Goal: Information Seeking & Learning: Learn about a topic

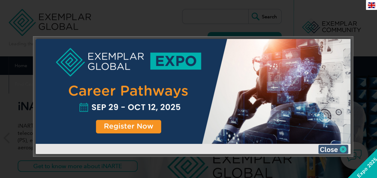
click at [345, 150] on img at bounding box center [333, 149] width 30 height 9
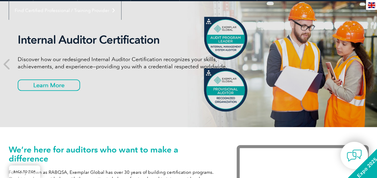
scroll to position [30, 0]
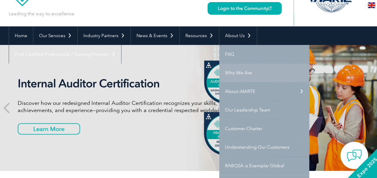
click at [230, 73] on link "Who We Are" at bounding box center [264, 73] width 90 height 19
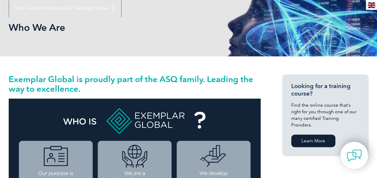
scroll to position [8, 0]
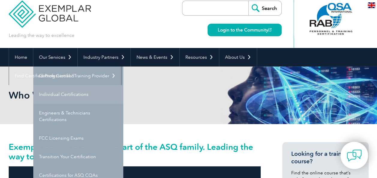
click at [57, 95] on link "Individual Certifications" at bounding box center [78, 94] width 90 height 19
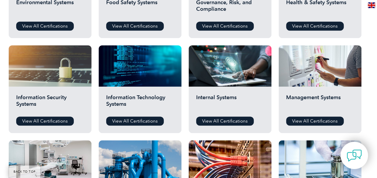
scroll to position [210, 0]
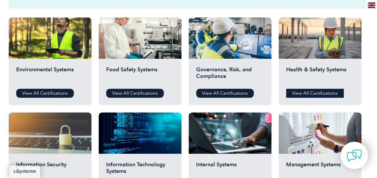
click at [301, 93] on link "View All Certifications" at bounding box center [315, 93] width 58 height 9
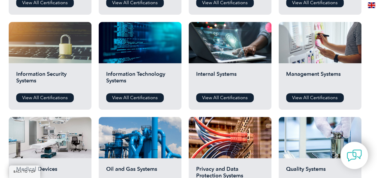
scroll to position [330, 0]
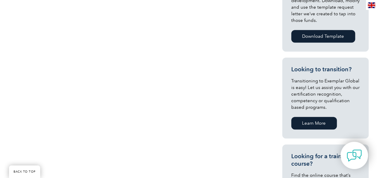
scroll to position [150, 0]
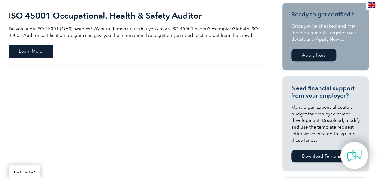
click at [40, 52] on span "Learn More" at bounding box center [31, 51] width 44 height 13
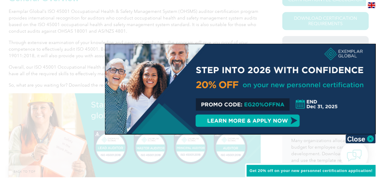
scroll to position [150, 0]
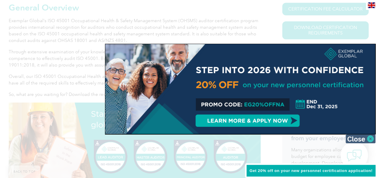
click at [369, 138] on img at bounding box center [360, 138] width 30 height 9
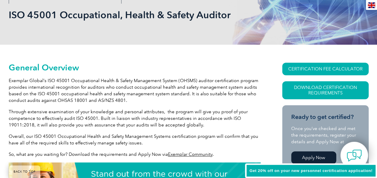
scroll to position [120, 0]
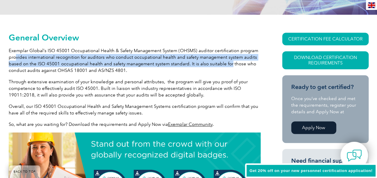
drag, startPoint x: 16, startPoint y: 56, endPoint x: 227, endPoint y: 62, distance: 211.2
click at [227, 62] on p "Exemplar Global’s ISO 45001 Occupational Health & Safety Management System (OHS…" at bounding box center [135, 60] width 252 height 26
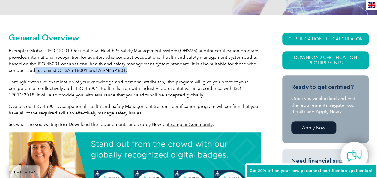
drag, startPoint x: 34, startPoint y: 71, endPoint x: 128, endPoint y: 71, distance: 93.9
click at [128, 71] on p "Exemplar Global’s ISO 45001 Occupational Health & Safety Management System (OHS…" at bounding box center [135, 60] width 252 height 26
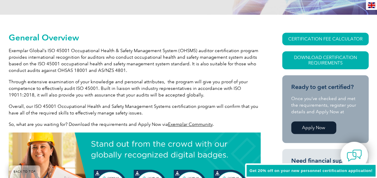
drag, startPoint x: 67, startPoint y: 84, endPoint x: 33, endPoint y: 81, distance: 34.3
click at [67, 84] on p "Through extensive examination of your knowledge and personal attributes, the pr…" at bounding box center [135, 89] width 252 height 20
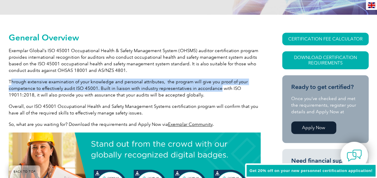
drag, startPoint x: 10, startPoint y: 82, endPoint x: 216, endPoint y: 89, distance: 205.8
click at [216, 89] on p "Through extensive examination of your knowledge and personal attributes, the pr…" at bounding box center [135, 89] width 252 height 20
drag, startPoint x: 216, startPoint y: 89, endPoint x: 170, endPoint y: 88, distance: 46.2
click at [170, 88] on p "Through extensive examination of your knowledge and personal attributes, the pr…" at bounding box center [135, 89] width 252 height 20
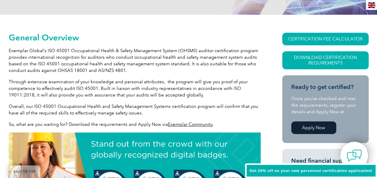
click at [43, 92] on p "Through extensive examination of your knowledge and personal attributes, the pr…" at bounding box center [135, 89] width 252 height 20
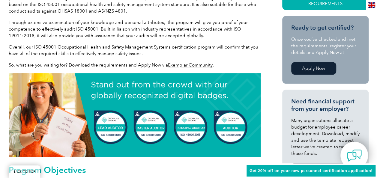
scroll to position [180, 0]
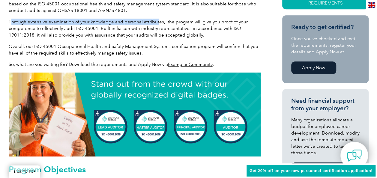
drag, startPoint x: 10, startPoint y: 21, endPoint x: 157, endPoint y: 22, distance: 147.9
click at [157, 22] on p "Through extensive examination of your knowledge and personal attributes, the pr…" at bounding box center [135, 29] width 252 height 20
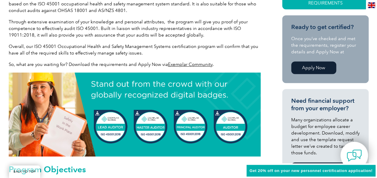
drag, startPoint x: 157, startPoint y: 22, endPoint x: 229, endPoint y: 22, distance: 71.7
click at [229, 22] on p "Through extensive examination of your knowledge and personal attributes, the pr…" at bounding box center [135, 29] width 252 height 20
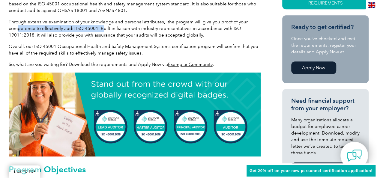
drag, startPoint x: 18, startPoint y: 28, endPoint x: 102, endPoint y: 30, distance: 83.7
click at [102, 30] on p "Through extensive examination of your knowledge and personal attributes, the pr…" at bounding box center [135, 29] width 252 height 20
drag, startPoint x: 102, startPoint y: 30, endPoint x: 98, endPoint y: 27, distance: 4.7
click at [98, 27] on p "Through extensive examination of your knowledge and personal attributes, the pr…" at bounding box center [135, 29] width 252 height 20
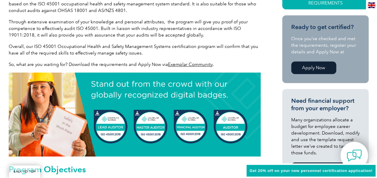
click at [103, 28] on p "Through extensive examination of your knowledge and personal attributes, the pr…" at bounding box center [135, 29] width 252 height 20
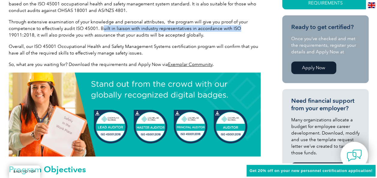
drag, startPoint x: 100, startPoint y: 28, endPoint x: 232, endPoint y: 29, distance: 132.6
click at [232, 29] on p "Through extensive examination of your knowledge and personal attributes, the pr…" at bounding box center [135, 29] width 252 height 20
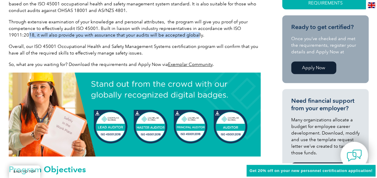
drag, startPoint x: 27, startPoint y: 35, endPoint x: 194, endPoint y: 37, distance: 166.8
click at [194, 37] on p "Through extensive examination of your knowledge and personal attributes, the pr…" at bounding box center [135, 29] width 252 height 20
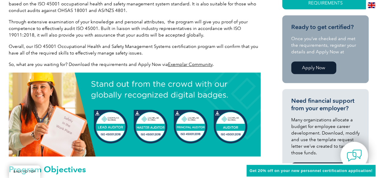
click at [45, 47] on p "Overall, our ISO 45001 Occupational Health and Safety Management Systems certif…" at bounding box center [135, 49] width 252 height 13
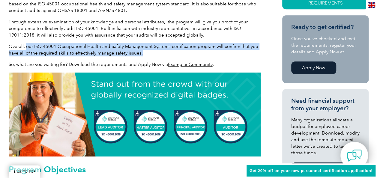
drag, startPoint x: 26, startPoint y: 46, endPoint x: 199, endPoint y: 52, distance: 173.1
click at [199, 52] on p "Overall, our ISO 45001 Occupational Health and Safety Management Systems certif…" at bounding box center [135, 49] width 252 height 13
drag, startPoint x: 199, startPoint y: 52, endPoint x: 163, endPoint y: 50, distance: 36.6
click at [163, 50] on p "Overall, our ISO 45001 Occupational Health and Safety Management Systems certif…" at bounding box center [135, 49] width 252 height 13
click at [151, 47] on p "Overall, our ISO 45001 Occupational Health and Safety Management Systems certif…" at bounding box center [135, 49] width 252 height 13
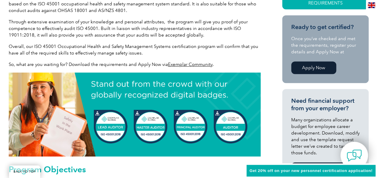
click at [23, 46] on p "Overall, our ISO 45001 Occupational Health and Safety Management Systems certif…" at bounding box center [135, 49] width 252 height 13
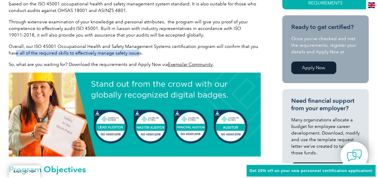
drag, startPoint x: 16, startPoint y: 52, endPoint x: 135, endPoint y: 52, distance: 119.1
click at [135, 52] on p "Overall, our ISO 45001 Occupational Health and Safety Management Systems certif…" at bounding box center [135, 49] width 252 height 13
drag, startPoint x: 135, startPoint y: 52, endPoint x: 97, endPoint y: 54, distance: 38.4
click at [97, 54] on p "Overall, our ISO 45001 Occupational Health and Safety Management Systems certif…" at bounding box center [135, 49] width 252 height 13
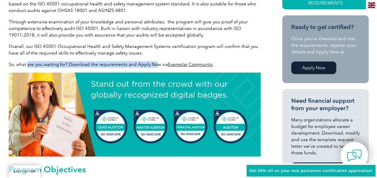
drag, startPoint x: 28, startPoint y: 64, endPoint x: 156, endPoint y: 67, distance: 128.4
click at [156, 67] on p "So, what are you waiting for? Download the requirements and Apply Now via Exemp…" at bounding box center [135, 64] width 252 height 7
click at [97, 88] on img at bounding box center [135, 115] width 252 height 84
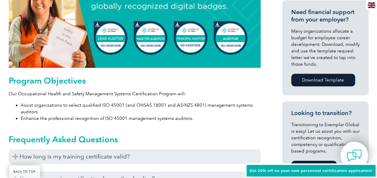
scroll to position [270, 0]
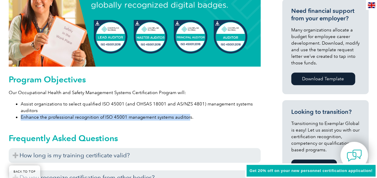
drag, startPoint x: 74, startPoint y: 113, endPoint x: 187, endPoint y: 118, distance: 113.1
click at [187, 118] on ul "Assist organizations to select qualified ISO 45001 (and OHSAS 18001 and AS/NZS …" at bounding box center [135, 111] width 252 height 20
drag, startPoint x: 187, startPoint y: 118, endPoint x: 139, endPoint y: 117, distance: 48.9
click at [139, 116] on li "Enhance the professional recognition of ISO 45001 management systems auditors." at bounding box center [141, 117] width 240 height 7
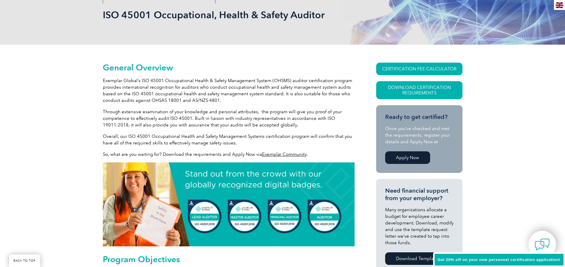
scroll to position [0, 0]
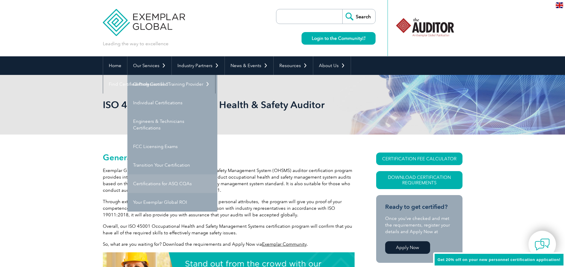
click at [165, 178] on link "Certifications for ASQ CQAs" at bounding box center [172, 184] width 90 height 19
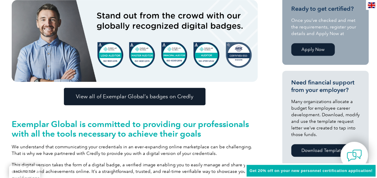
scroll to position [180, 0]
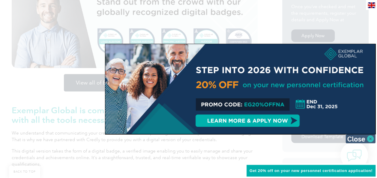
click at [366, 136] on img at bounding box center [360, 138] width 30 height 9
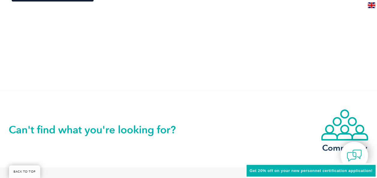
scroll to position [1170, 0]
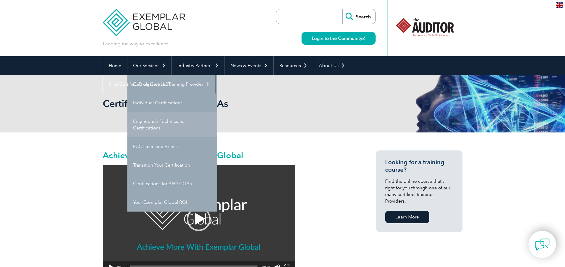
click at [153, 121] on link "Engineers & Technicians Certifications" at bounding box center [172, 124] width 90 height 25
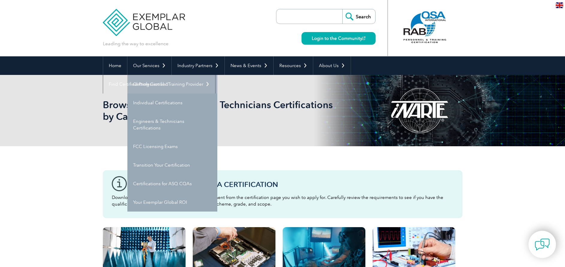
drag, startPoint x: 158, startPoint y: 84, endPoint x: 163, endPoint y: 94, distance: 11.3
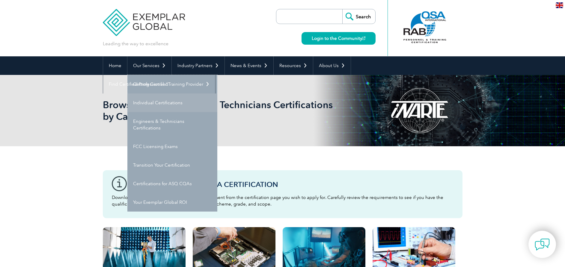
click at [158, 84] on link "Getting Certified" at bounding box center [172, 84] width 90 height 19
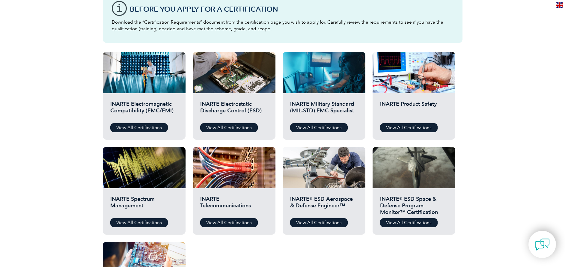
scroll to position [180, 0]
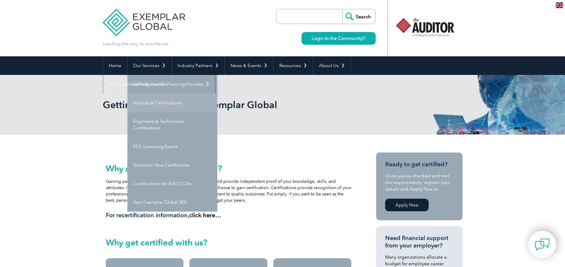
click at [154, 99] on link "Individual Certifications" at bounding box center [172, 103] width 90 height 19
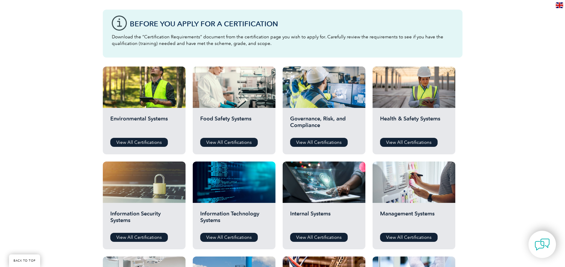
scroll to position [180, 0]
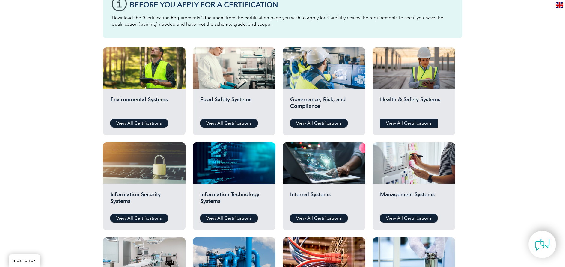
click at [398, 122] on link "View All Certifications" at bounding box center [409, 123] width 58 height 9
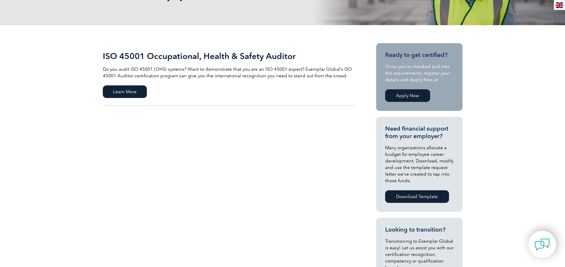
scroll to position [135, 0]
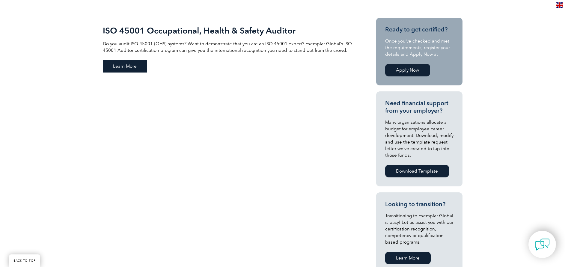
click at [129, 63] on span "Learn More" at bounding box center [125, 66] width 44 height 13
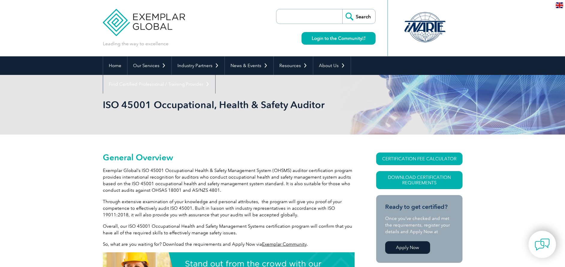
scroll to position [90, 0]
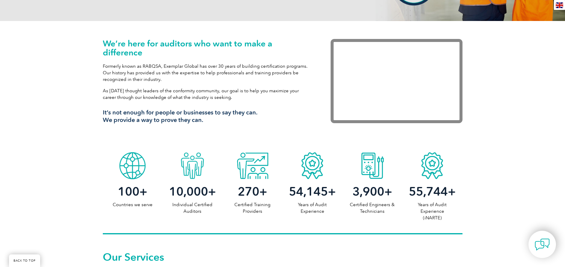
scroll to position [45, 0]
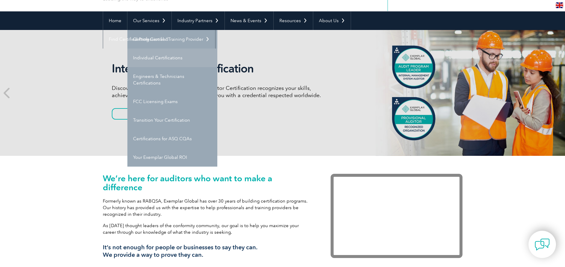
click at [154, 57] on link "Individual Certifications" at bounding box center [172, 58] width 90 height 19
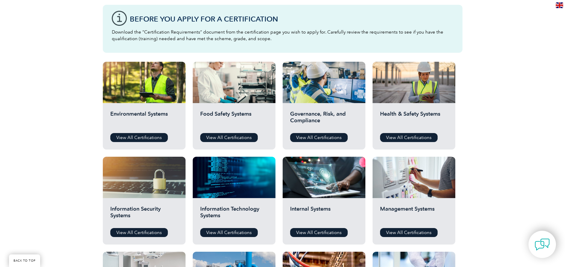
scroll to position [180, 0]
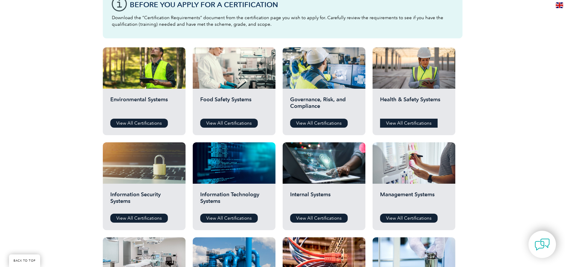
click at [403, 124] on link "View All Certifications" at bounding box center [409, 123] width 58 height 9
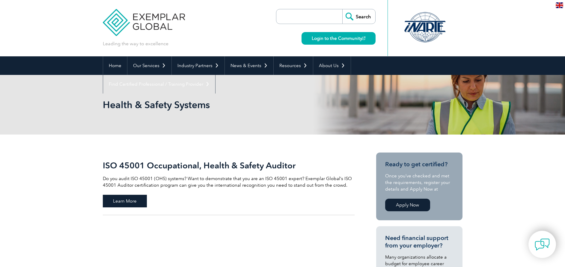
click at [129, 201] on span "Learn More" at bounding box center [125, 201] width 44 height 13
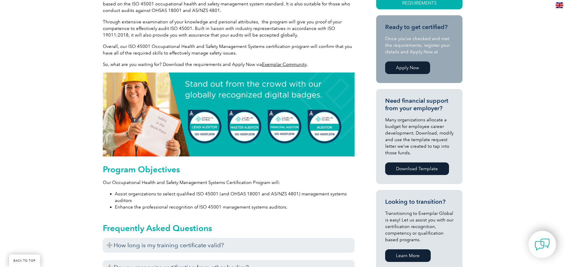
scroll to position [135, 0]
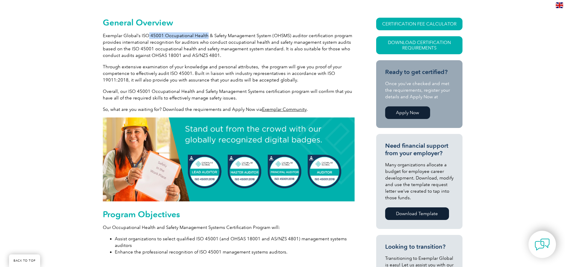
drag, startPoint x: 148, startPoint y: 36, endPoint x: 205, endPoint y: 37, distance: 56.7
click at [205, 37] on p "Exemplar Global’s ISO 45001 Occupational Health & Safety Management System (OHS…" at bounding box center [229, 45] width 252 height 26
drag, startPoint x: 205, startPoint y: 37, endPoint x: 143, endPoint y: 44, distance: 62.2
click at [143, 44] on p "Exemplar Global’s ISO 45001 Occupational Health & Safety Management System (OHS…" at bounding box center [229, 45] width 252 height 26
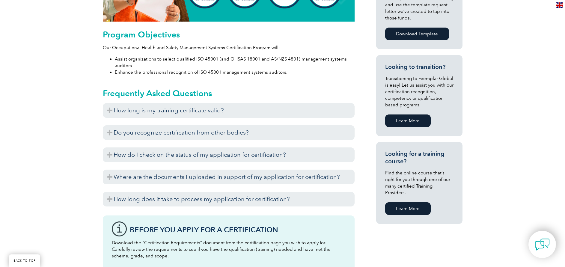
scroll to position [180, 0]
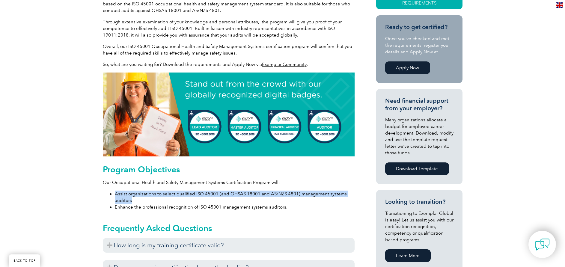
drag, startPoint x: 116, startPoint y: 194, endPoint x: 259, endPoint y: 199, distance: 143.1
click at [259, 199] on li "Assist organizations to select qualified ISO 45001 (and OHSAS 18001 and AS/NZS …" at bounding box center [235, 197] width 240 height 13
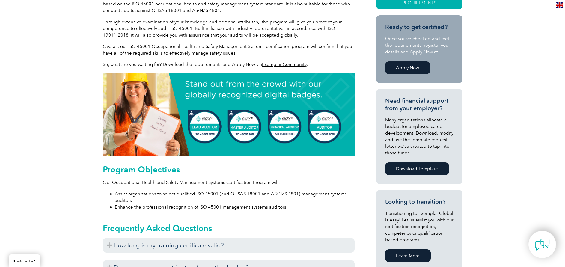
drag, startPoint x: 259, startPoint y: 199, endPoint x: 228, endPoint y: 209, distance: 32.6
click at [228, 209] on li "Enhance the professional recognition of ISO 45001 management systems auditors." at bounding box center [235, 207] width 240 height 7
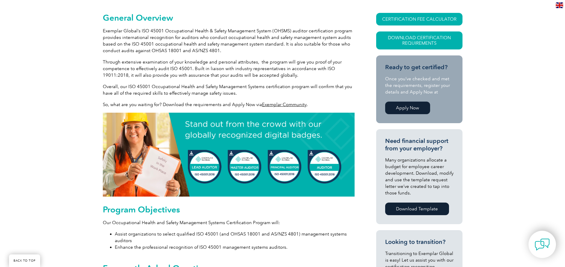
scroll to position [45, 0]
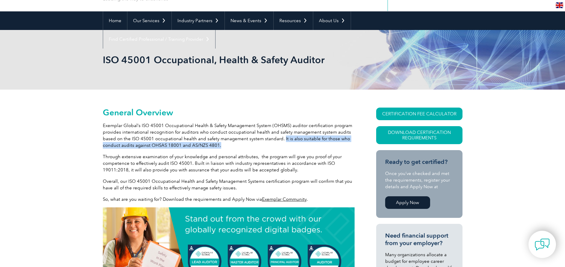
drag, startPoint x: 281, startPoint y: 139, endPoint x: 334, endPoint y: 142, distance: 53.5
click at [334, 142] on p "Exemplar Global’s ISO 45001 Occupational Health & Safety Management System (OHS…" at bounding box center [229, 135] width 252 height 26
click at [136, 145] on p "Exemplar Global’s ISO 45001 Occupational Health & Safety Management System (OHS…" at bounding box center [229, 135] width 252 height 26
drag, startPoint x: 136, startPoint y: 145, endPoint x: 184, endPoint y: 148, distance: 48.1
click at [184, 148] on p "Exemplar Global’s ISO 45001 Occupational Health & Safety Management System (OHS…" at bounding box center [229, 135] width 252 height 26
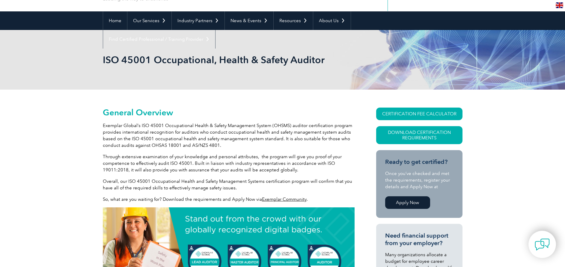
drag, startPoint x: 184, startPoint y: 148, endPoint x: 161, endPoint y: 156, distance: 24.0
click at [161, 156] on p "Through extensive examination of your knowledge and personal attributes, the pr…" at bounding box center [229, 164] width 252 height 20
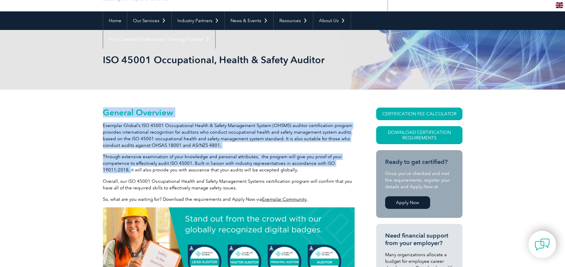
drag, startPoint x: 102, startPoint y: 169, endPoint x: 129, endPoint y: 171, distance: 27.3
drag, startPoint x: 129, startPoint y: 171, endPoint x: 114, endPoint y: 170, distance: 15.6
click at [114, 170] on p "Through extensive examination of your knowledge and personal attributes, the pr…" at bounding box center [229, 164] width 252 height 20
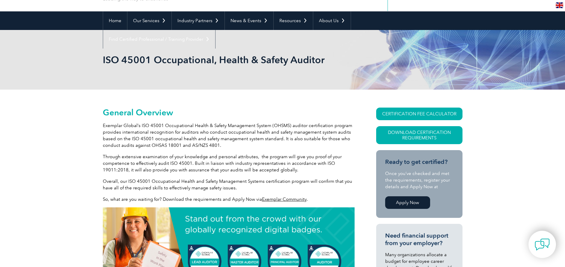
click at [229, 169] on p "Through extensive examination of your knowledge and personal attributes, the pr…" at bounding box center [229, 164] width 252 height 20
drag, startPoint x: 283, startPoint y: 164, endPoint x: 322, endPoint y: 166, distance: 38.4
click at [322, 166] on p "Through extensive examination of your knowledge and personal attributes, the pr…" at bounding box center [229, 164] width 252 height 20
drag, startPoint x: 322, startPoint y: 166, endPoint x: 258, endPoint y: 163, distance: 63.9
click at [258, 163] on p "Through extensive examination of your knowledge and personal attributes, the pr…" at bounding box center [229, 164] width 252 height 20
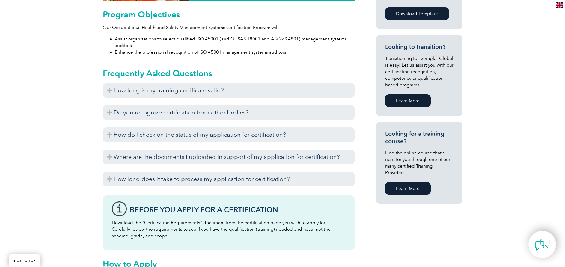
scroll to position [315, 0]
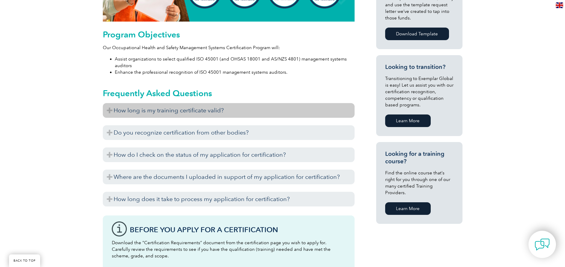
click at [110, 110] on h3 "How long is my training certificate valid?" at bounding box center [229, 110] width 252 height 15
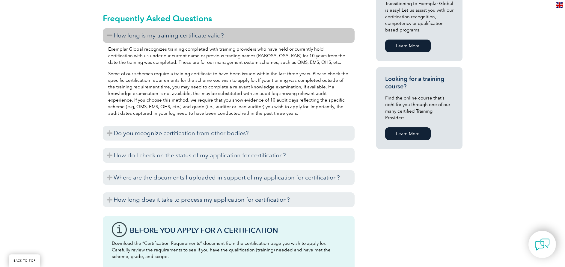
scroll to position [405, 0]
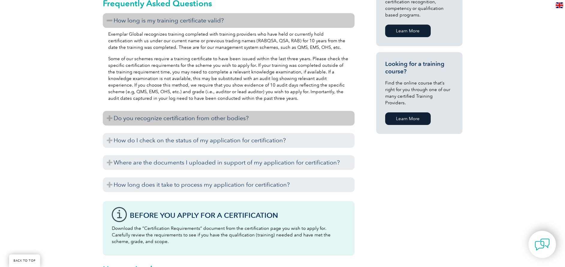
click at [109, 118] on h3 "Do you recognize certification from other bodies?" at bounding box center [229, 118] width 252 height 15
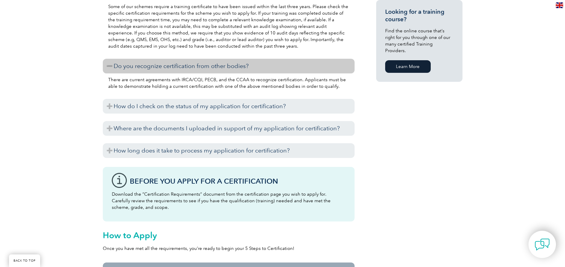
scroll to position [495, 0]
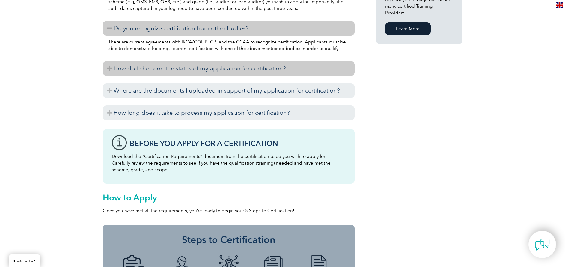
click at [109, 68] on h3 "How do I check on the status of my application for certification?" at bounding box center [229, 68] width 252 height 15
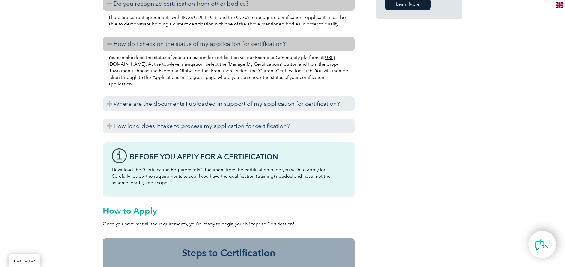
scroll to position [540, 0]
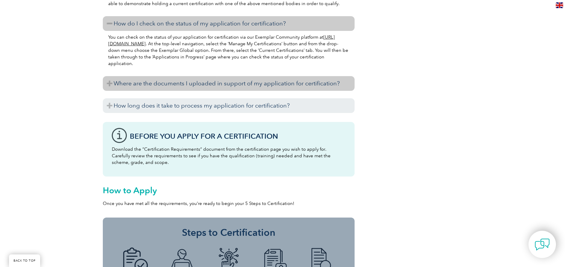
click at [109, 82] on h3 "Where are the documents I uploaded in support of my application for certificati…" at bounding box center [229, 83] width 252 height 15
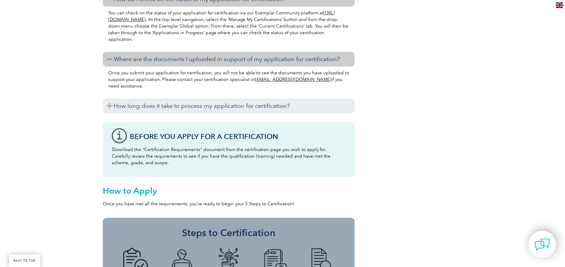
scroll to position [585, 0]
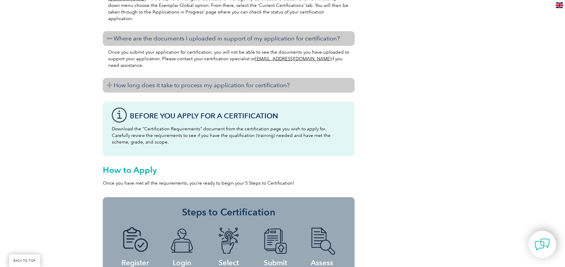
click at [109, 83] on h3 "How long does it take to process my application for certification?" at bounding box center [229, 85] width 252 height 15
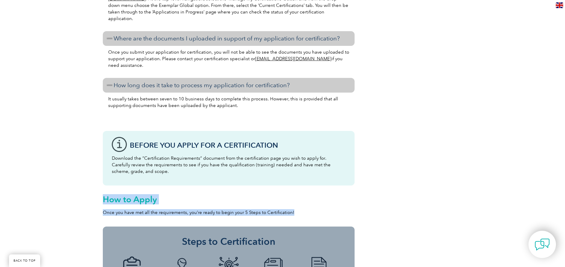
drag, startPoint x: 104, startPoint y: 200, endPoint x: 302, endPoint y: 224, distance: 199.0
drag, startPoint x: 302, startPoint y: 224, endPoint x: 256, endPoint y: 212, distance: 47.3
click at [256, 212] on p "Once you have met all the requirements, you’re ready to begin your 5 Steps to C…" at bounding box center [229, 212] width 252 height 7
click at [280, 211] on p "Once you have met all the requirements, you’re ready to begin your 5 Steps to C…" at bounding box center [229, 212] width 252 height 7
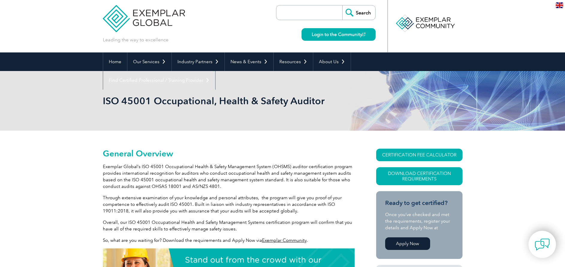
scroll to position [0, 0]
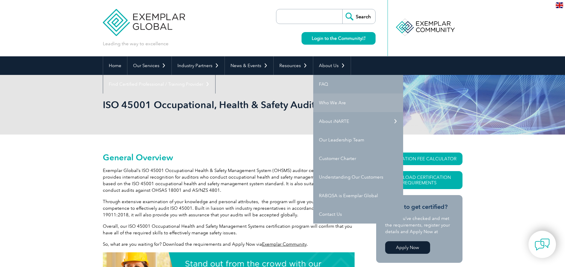
click at [319, 102] on link "Who We Are" at bounding box center [358, 103] width 90 height 19
